Goal: Communication & Community: Ask a question

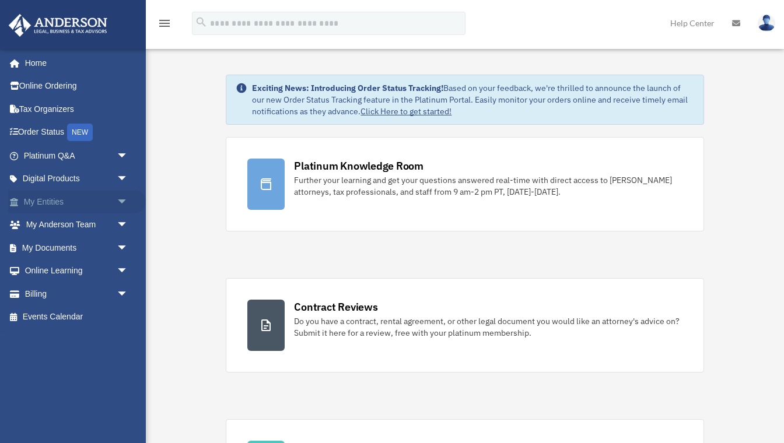
click at [52, 205] on link "My Entities arrow_drop_down" at bounding box center [77, 201] width 138 height 23
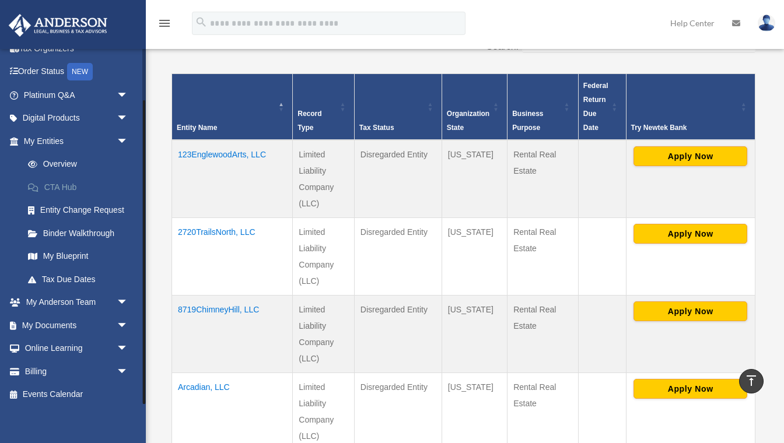
scroll to position [60, 0]
click at [43, 370] on link "Billing arrow_drop_down" at bounding box center [77, 372] width 138 height 23
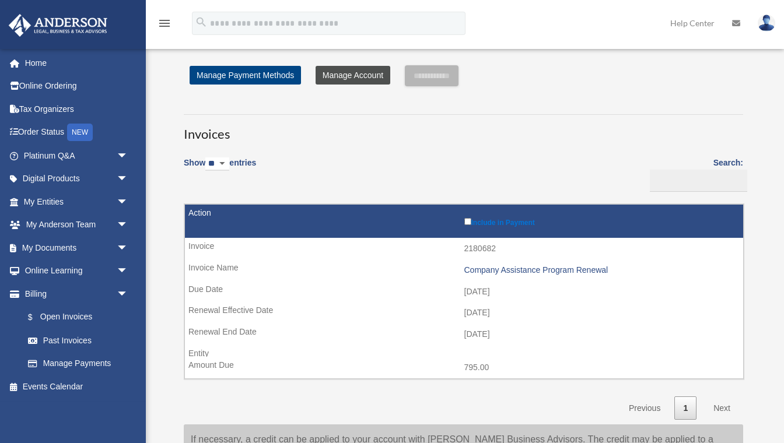
click at [369, 76] on link "Manage Account" at bounding box center [353, 75] width 75 height 19
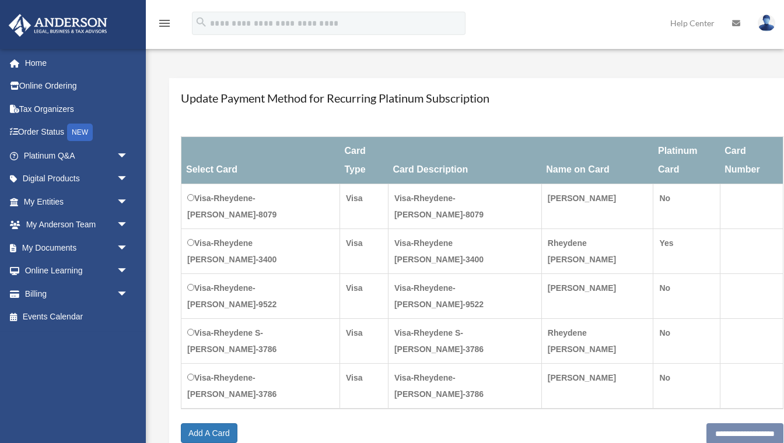
scroll to position [111, 0]
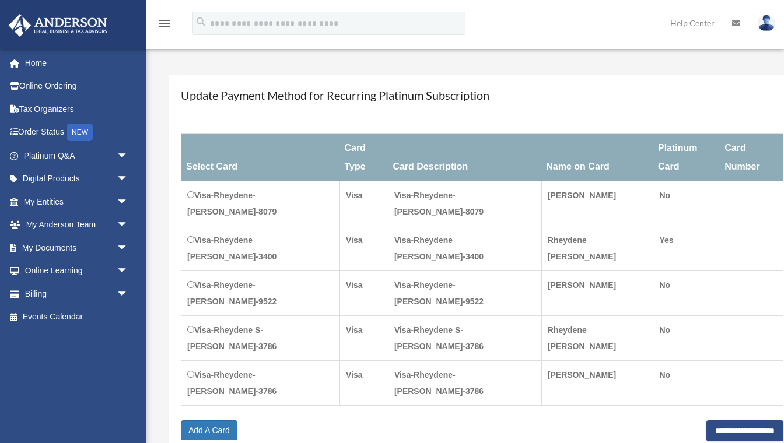
click at [271, 421] on div "**********" at bounding box center [482, 431] width 603 height 20
click at [67, 293] on link "Billing arrow_drop_down" at bounding box center [77, 293] width 138 height 23
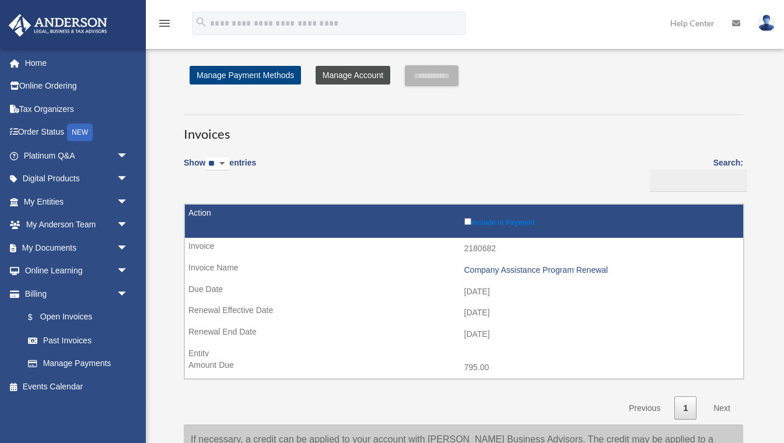
click at [348, 76] on link "Manage Account" at bounding box center [353, 75] width 75 height 19
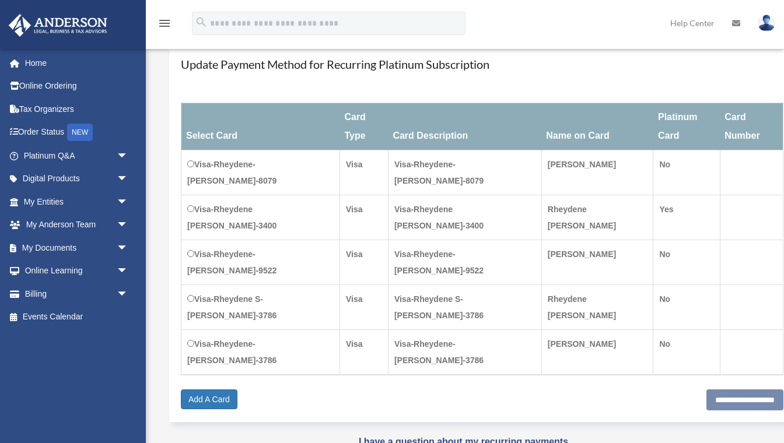
scroll to position [145, 0]
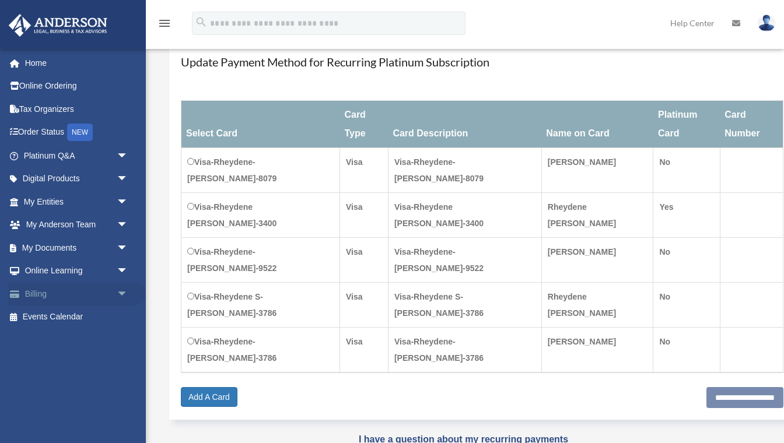
click at [50, 292] on link "Billing arrow_drop_down" at bounding box center [77, 293] width 138 height 23
click at [123, 288] on span "arrow_drop_down" at bounding box center [128, 294] width 23 height 24
click at [187, 390] on div "Do you really want to log out? Yes No Manage Accounts Platinum Subscription Sta…" at bounding box center [464, 193] width 630 height 544
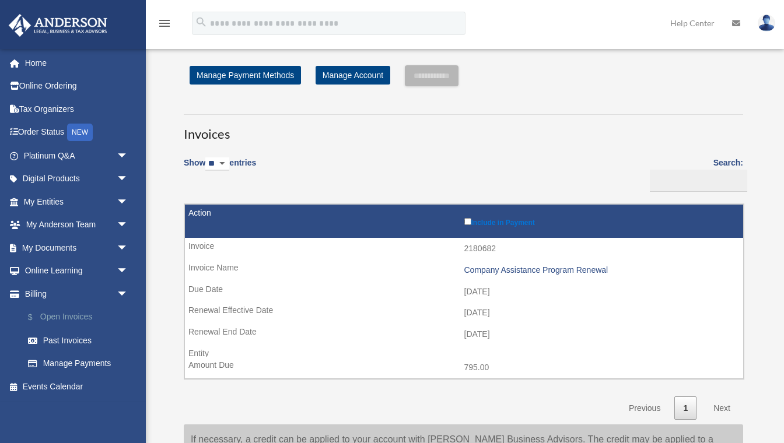
click at [75, 316] on link "$ Open Invoices" at bounding box center [81, 318] width 130 height 24
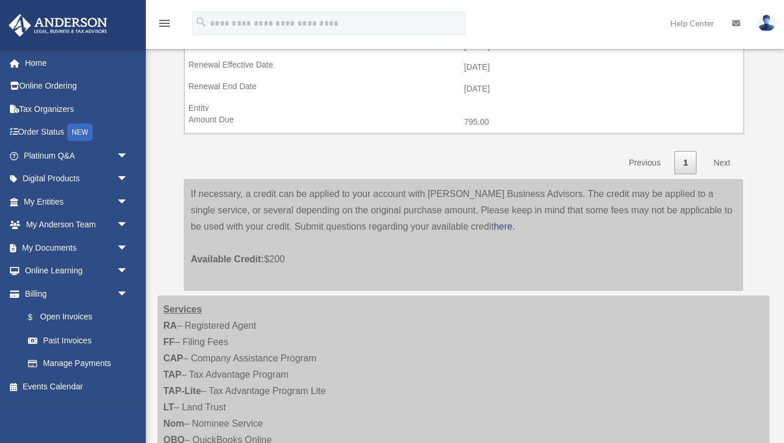
scroll to position [246, 0]
click at [74, 316] on link "$ Open Invoices" at bounding box center [81, 318] width 130 height 24
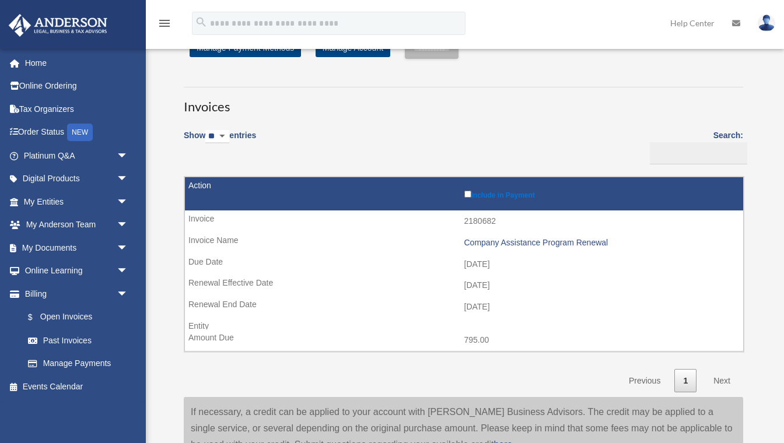
scroll to position [39, 0]
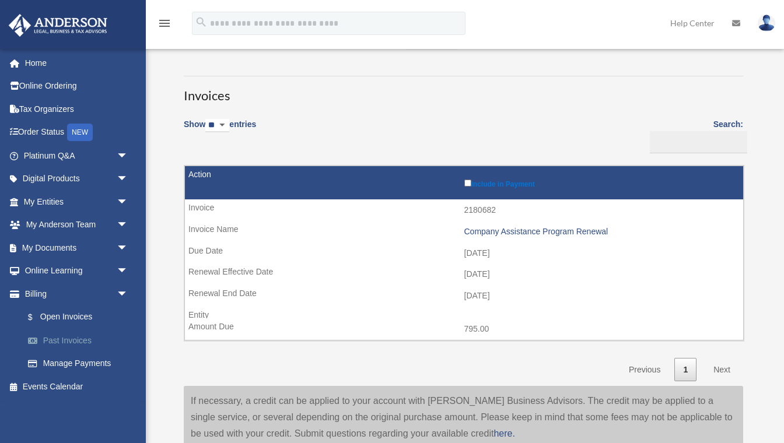
click at [73, 340] on link "Past Invoices" at bounding box center [81, 340] width 130 height 23
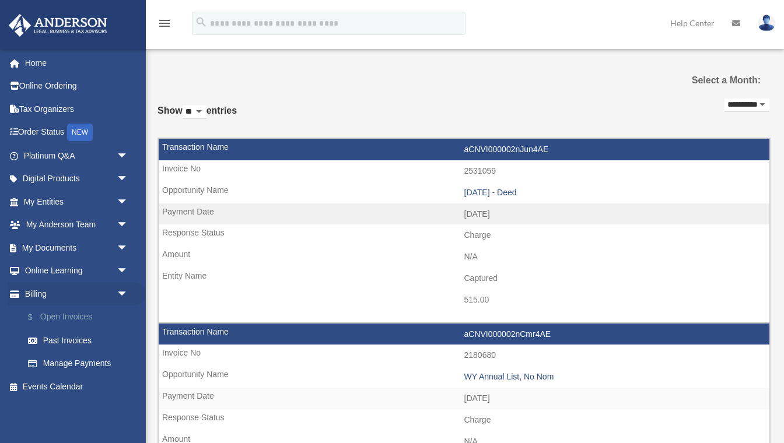
click at [88, 316] on link "$ Open Invoices" at bounding box center [81, 318] width 130 height 24
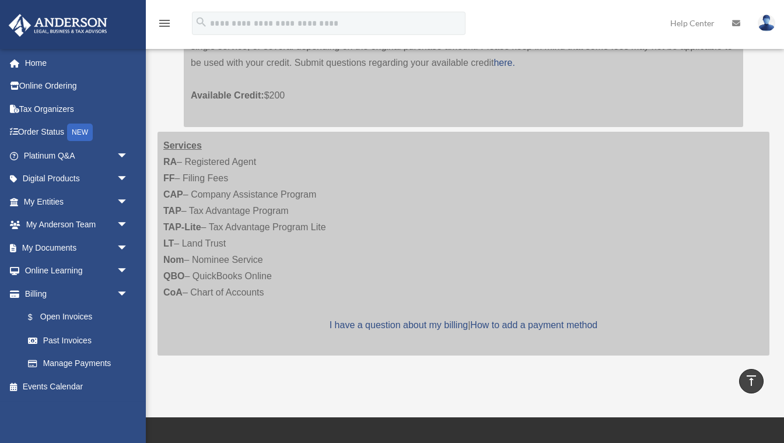
scroll to position [429, 0]
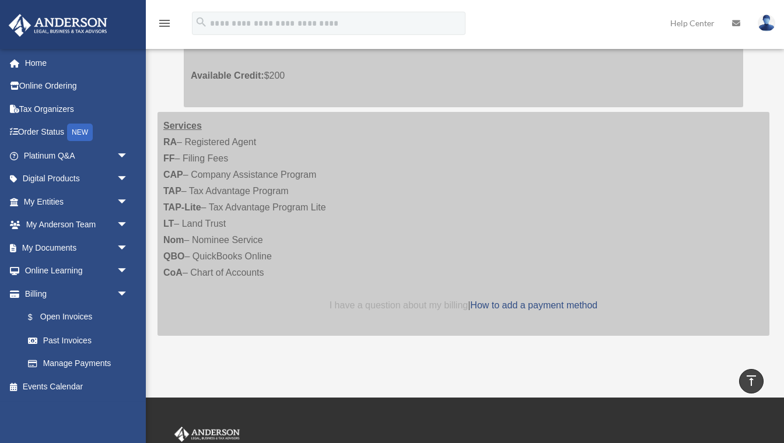
click at [431, 301] on link "I have a question about my billing" at bounding box center [399, 306] width 138 height 10
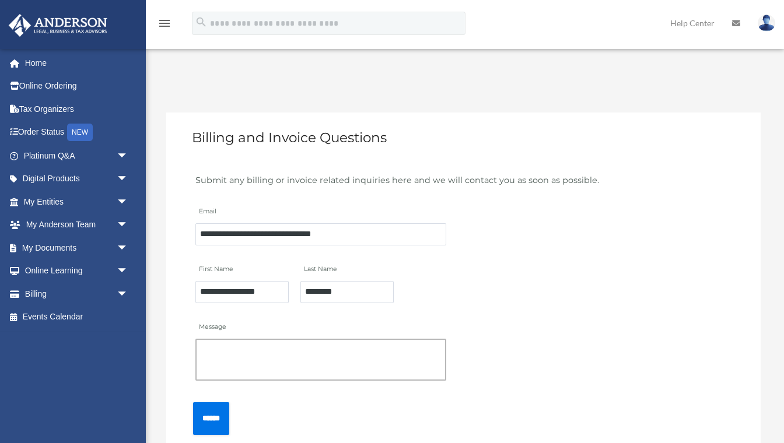
click at [354, 354] on textarea "Message" at bounding box center [320, 360] width 251 height 42
type textarea "*"
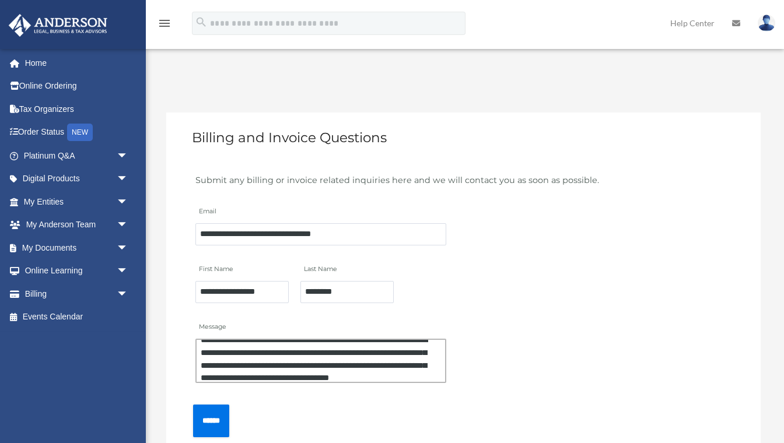
scroll to position [22, 0]
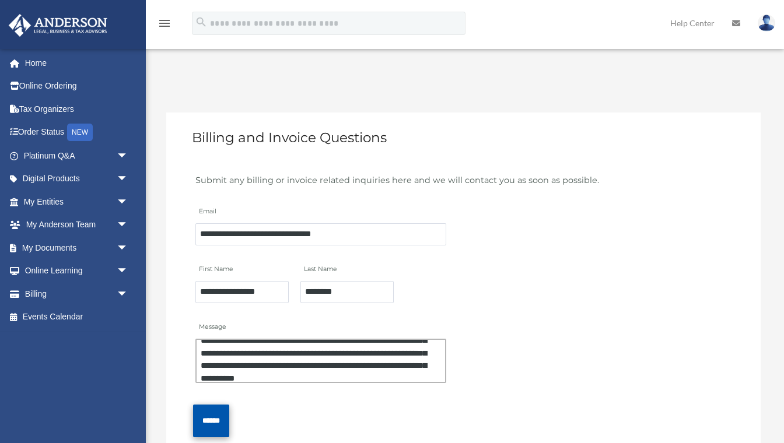
type textarea "**********"
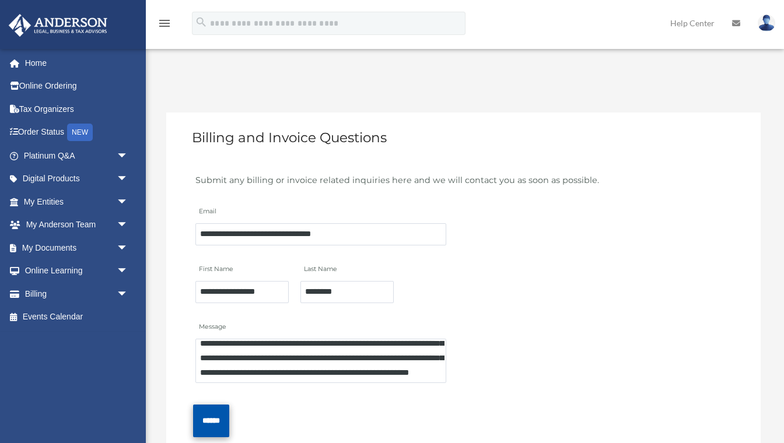
click at [225, 417] on input "******" at bounding box center [211, 421] width 36 height 32
